Goal: Transaction & Acquisition: Purchase product/service

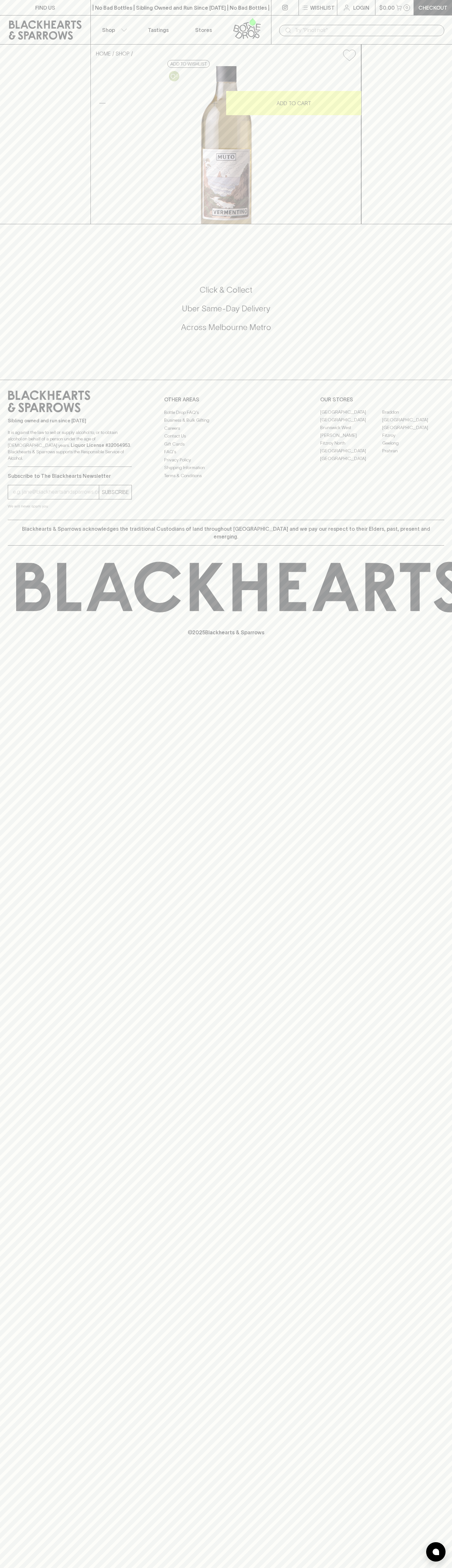
click at [6, 20] on icon at bounding box center [45, 30] width 81 height 19
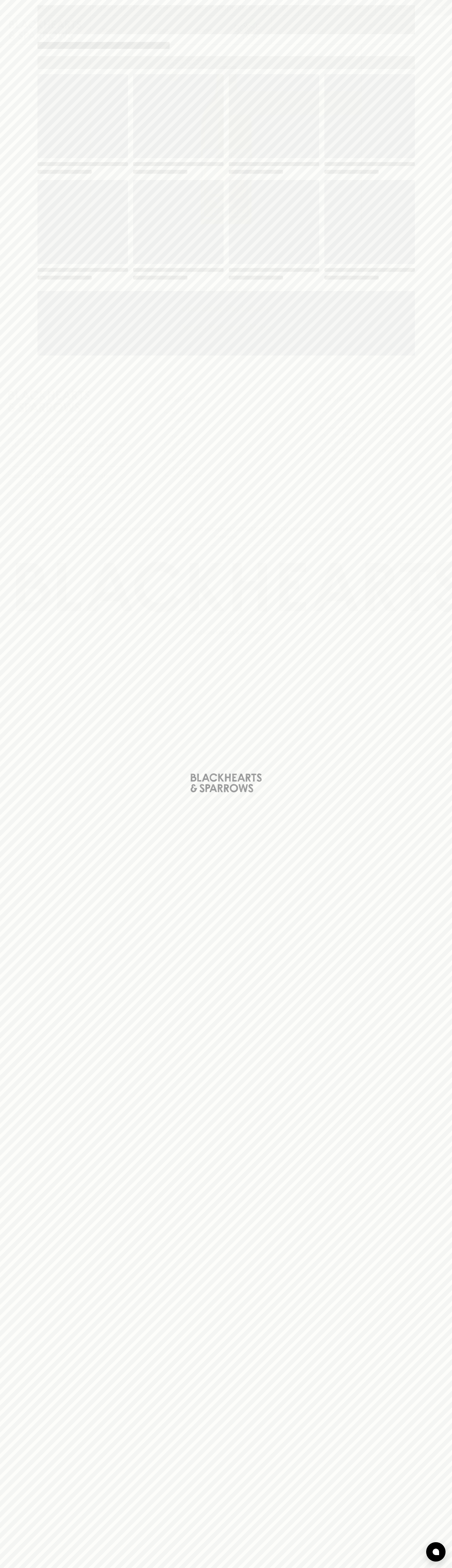
click at [431, 282] on div "Loading" at bounding box center [226, 784] width 452 height 1568
click at [240, 1567] on html "FIND US | No Bad Bottles | Sibling Owned and Run Since [DATE] | No Bad Bottles …" at bounding box center [226, 784] width 452 height 1568
click at [20, 1567] on html "FIND US | No Bad Bottles | Sibling Owned and Run Since [DATE] | No Bad Bottles …" at bounding box center [226, 784] width 452 height 1568
